Goal: Contribute content: Share content

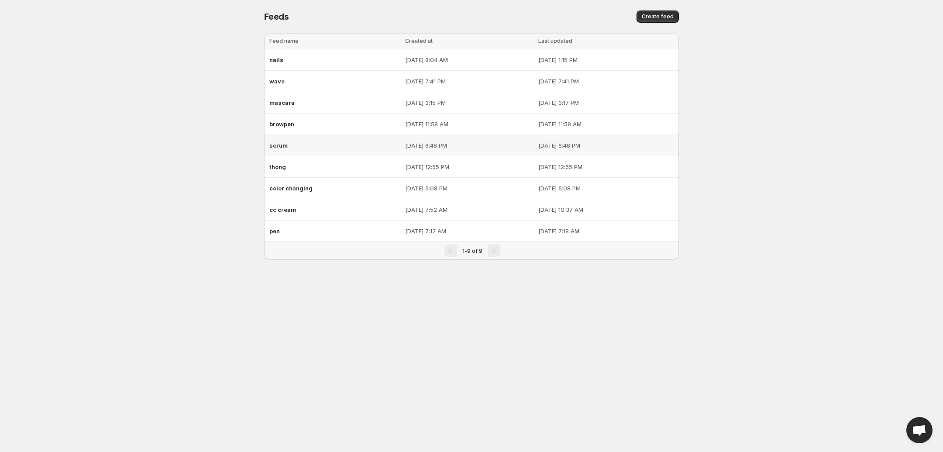
click at [293, 142] on div "serum" at bounding box center [334, 146] width 131 height 16
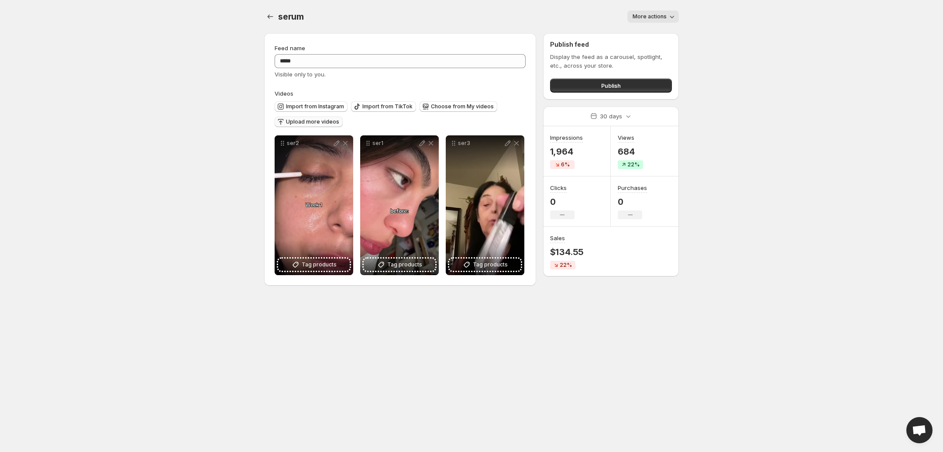
click at [318, 123] on span "Upload more videos" at bounding box center [312, 121] width 53 height 7
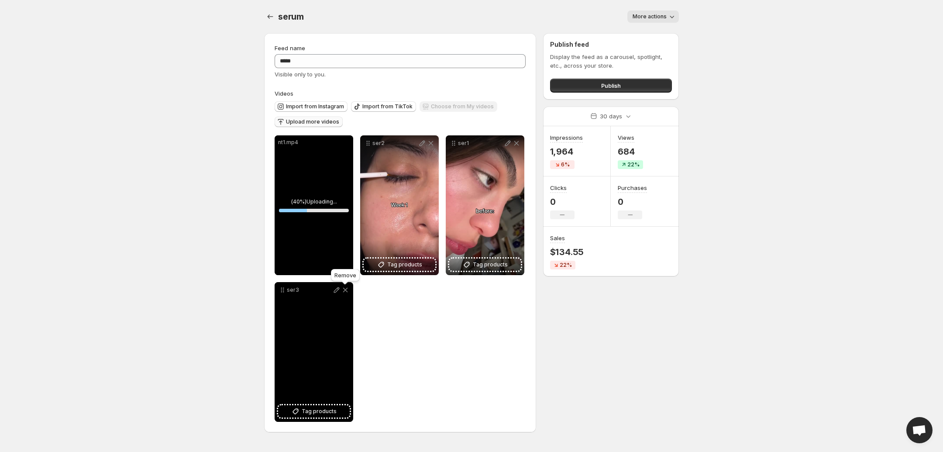
click at [343, 289] on icon at bounding box center [345, 290] width 9 height 9
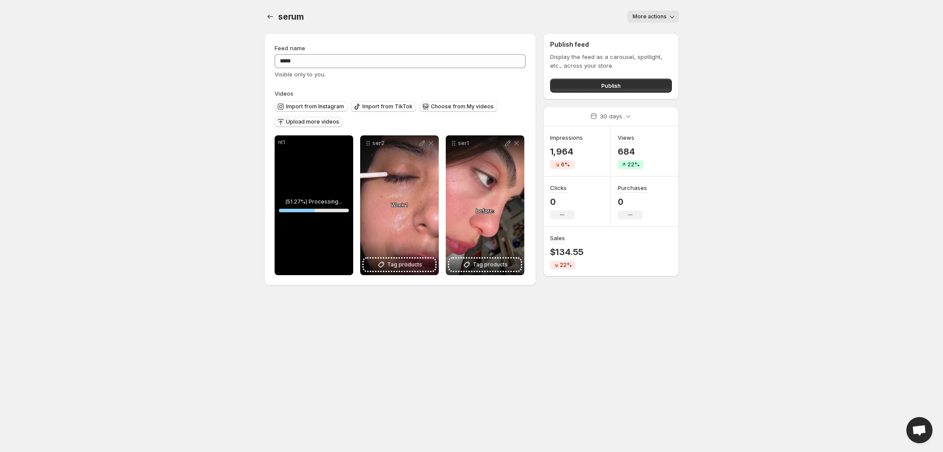
click at [315, 126] on button "Upload more videos" at bounding box center [309, 122] width 68 height 10
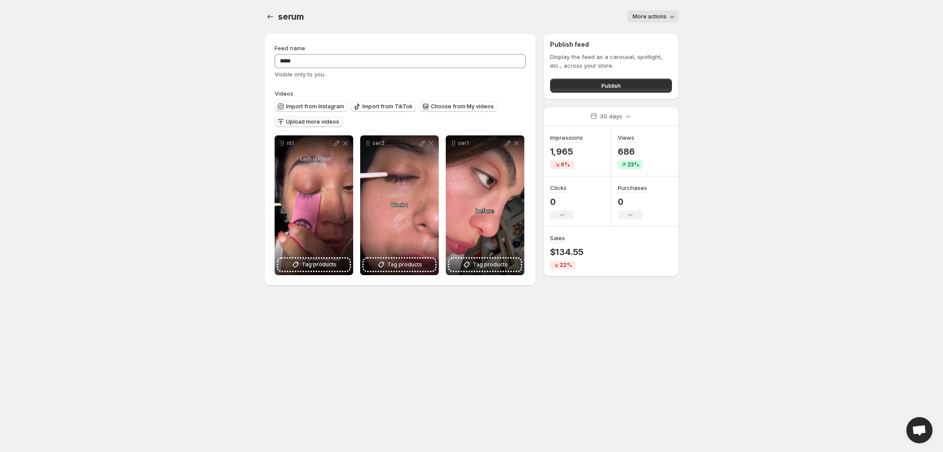
click at [313, 121] on span "Upload more videos" at bounding box center [312, 121] width 53 height 7
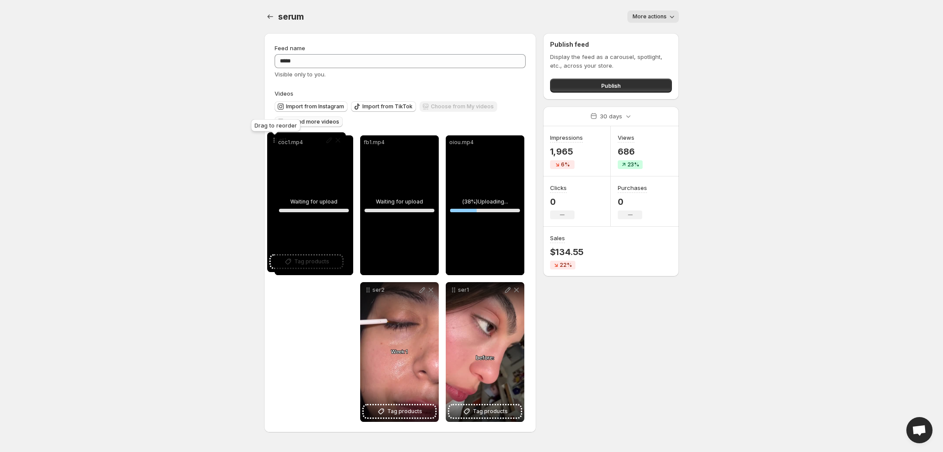
drag, startPoint x: 282, startPoint y: 288, endPoint x: 274, endPoint y: 140, distance: 148.6
click at [274, 140] on icon at bounding box center [275, 140] width 9 height 9
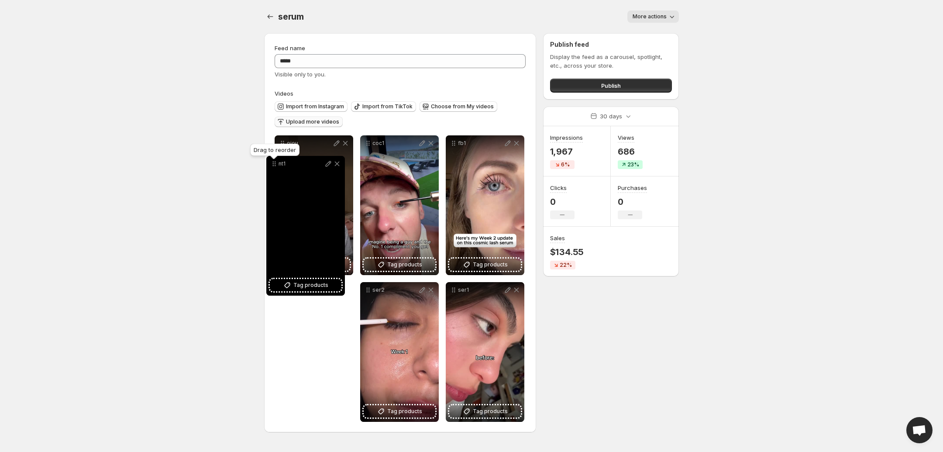
drag, startPoint x: 284, startPoint y: 290, endPoint x: 275, endPoint y: 163, distance: 127.3
click at [275, 163] on icon at bounding box center [274, 163] width 9 height 9
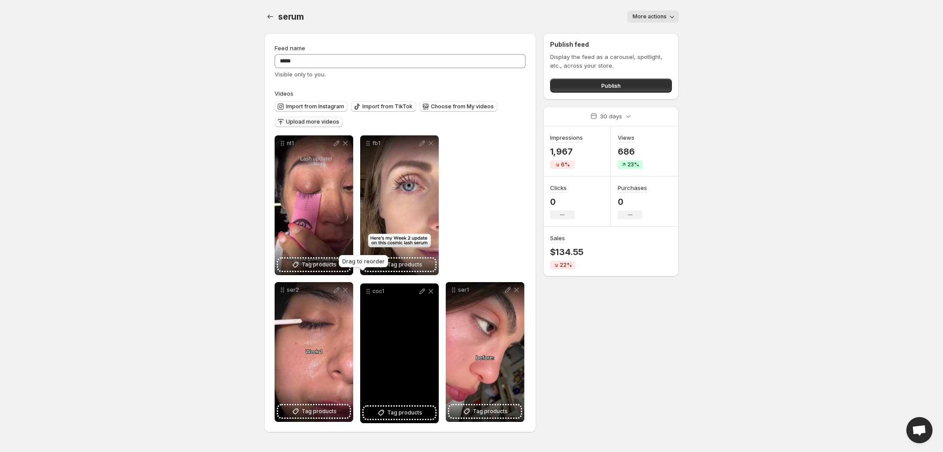
drag, startPoint x: 368, startPoint y: 143, endPoint x: 368, endPoint y: 294, distance: 150.6
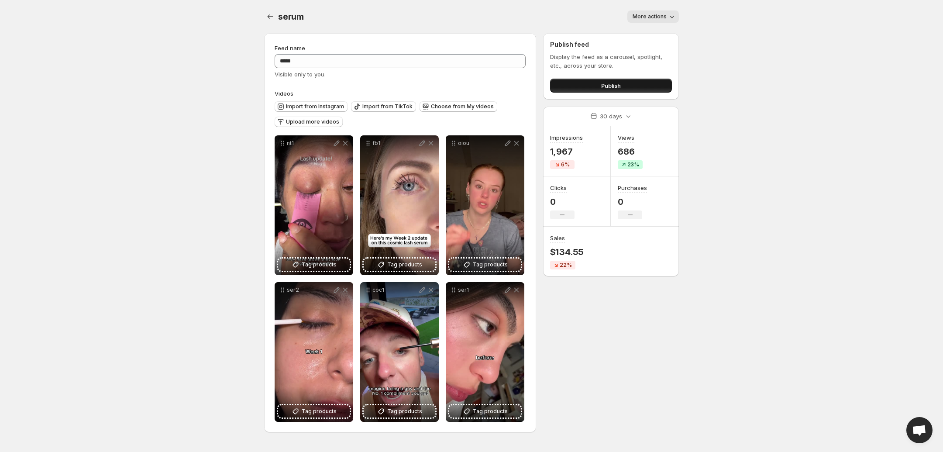
click at [628, 84] on button "Publish" at bounding box center [611, 86] width 122 height 14
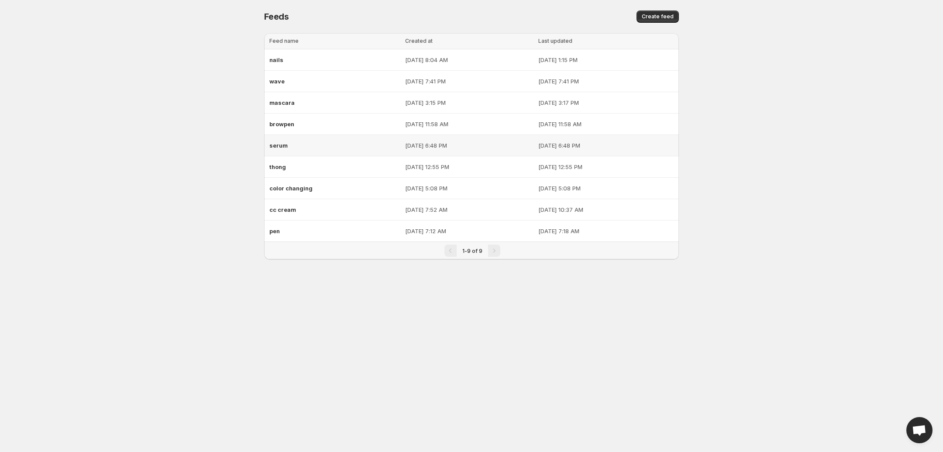
click at [306, 139] on div "serum" at bounding box center [334, 146] width 131 height 16
